Goal: Task Accomplishment & Management: Manage account settings

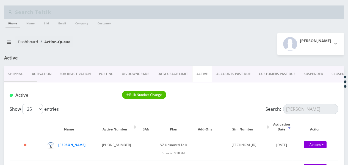
type input "[PERSON_NAME]"
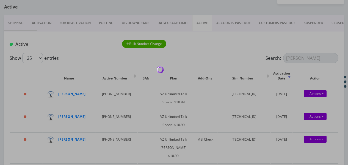
scroll to position [55, 0]
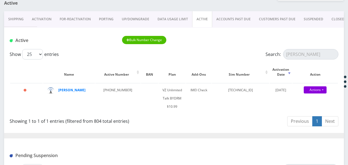
drag, startPoint x: 103, startPoint y: 17, endPoint x: 97, endPoint y: 18, distance: 6.1
click at [103, 17] on link "PORTING" at bounding box center [106, 19] width 23 height 16
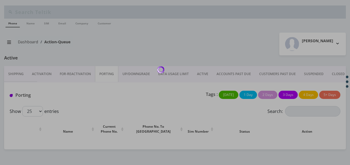
click at [46, 72] on div at bounding box center [175, 82] width 350 height 165
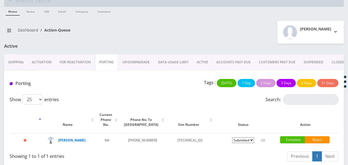
scroll to position [17, 0]
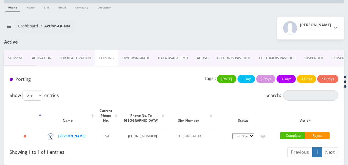
click at [53, 57] on link "Activation" at bounding box center [42, 58] width 28 height 16
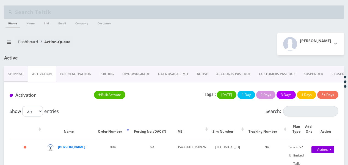
click at [201, 70] on link "ACTIVE" at bounding box center [203, 74] width 20 height 16
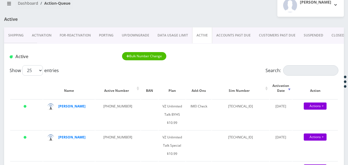
scroll to position [55, 0]
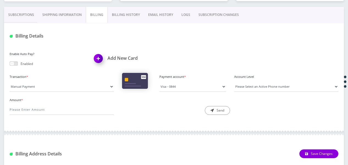
scroll to position [197, 0]
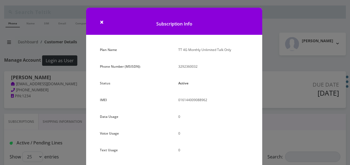
select select "472"
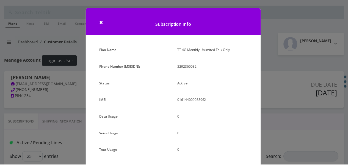
scroll to position [67, 0]
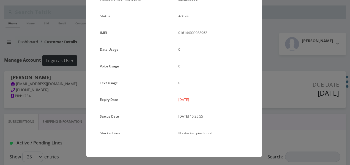
click at [281, 39] on div "× Subscription Info Plan Name TT 4G Monthly Unlimited Talk Only Phone Number (M…" at bounding box center [175, 82] width 350 height 165
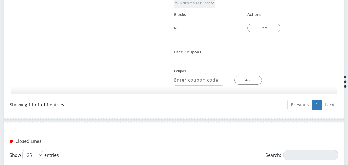
scroll to position [302, 0]
